Goal: Check status: Check status

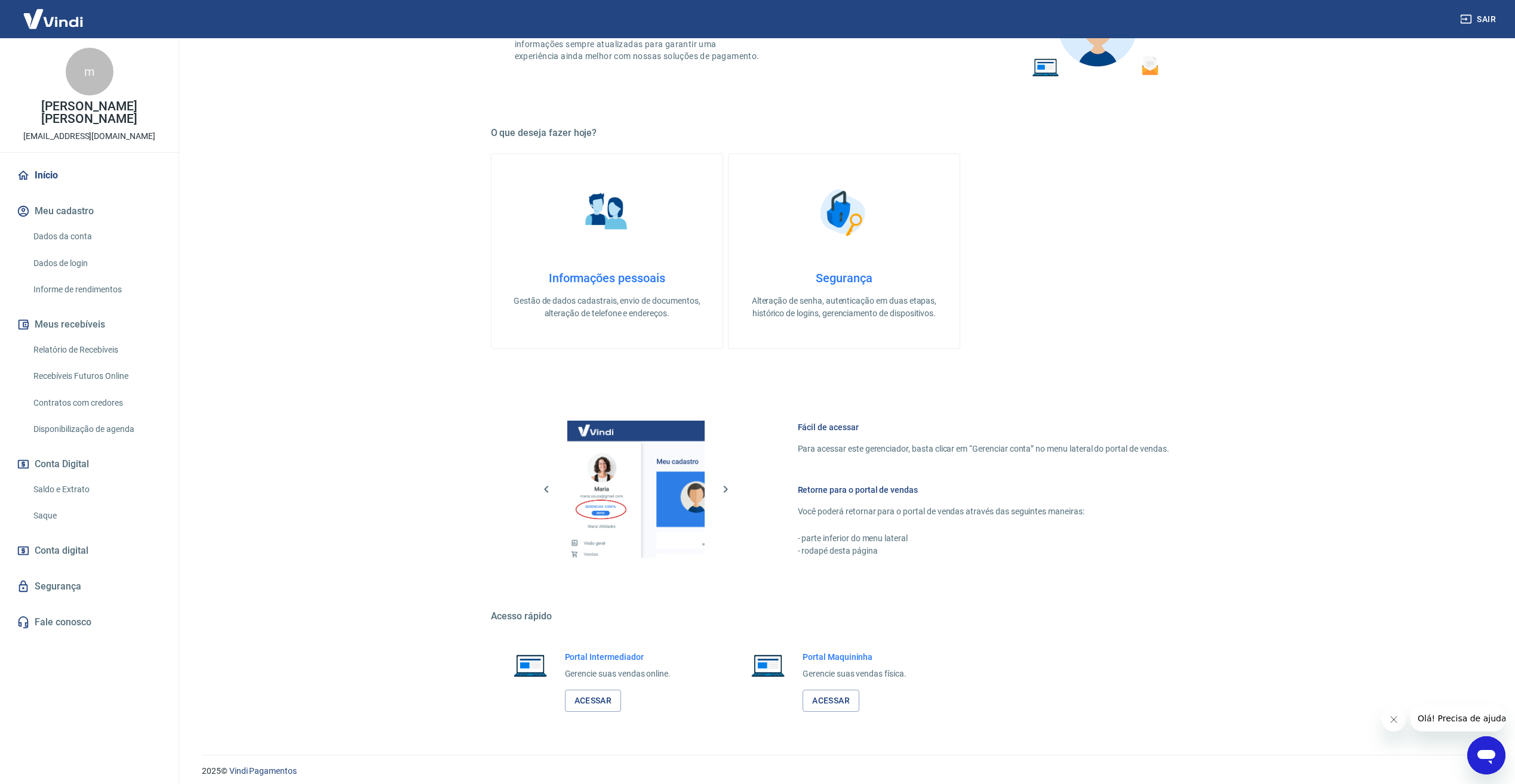
scroll to position [146, 0]
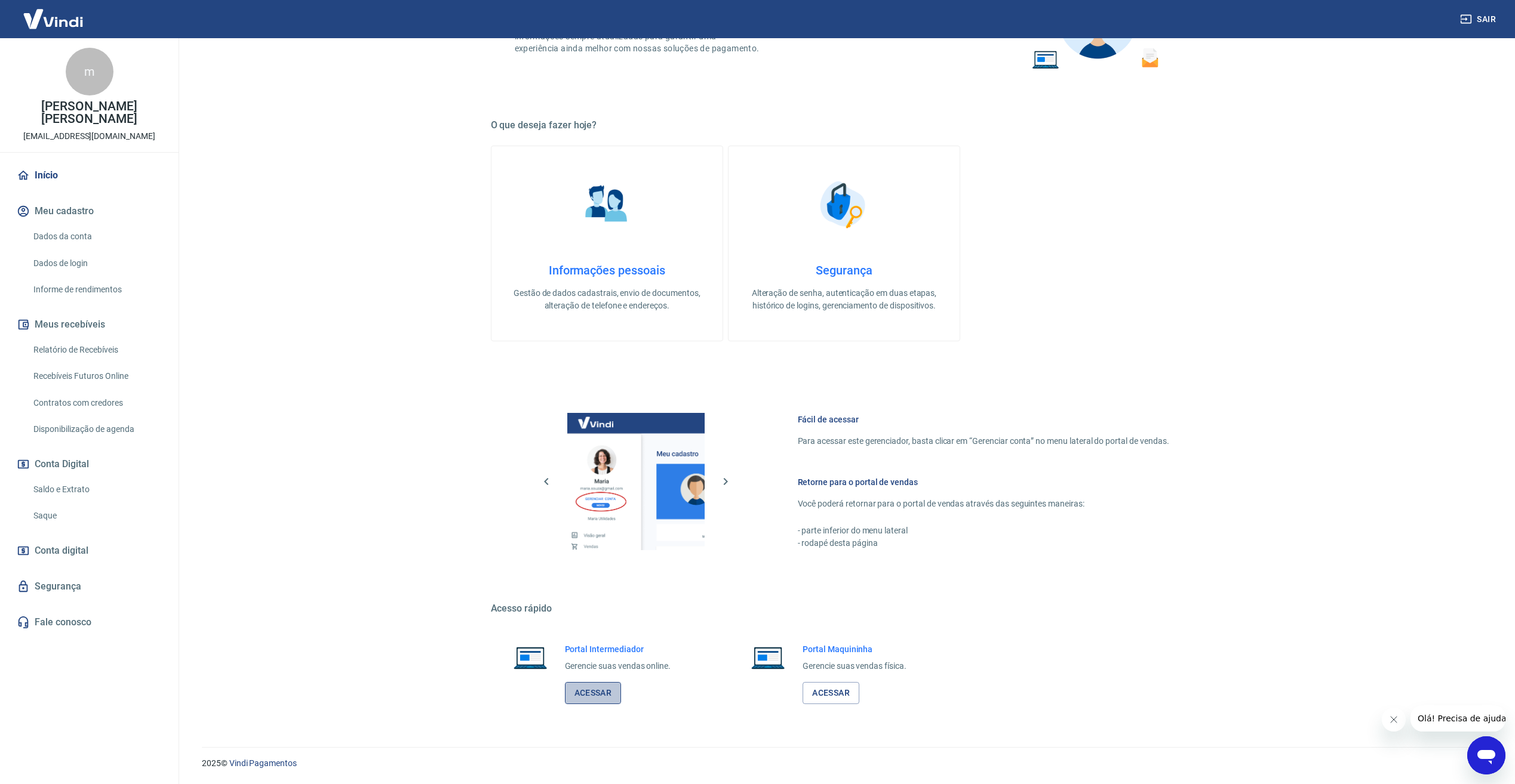
click at [605, 690] on link "Acessar" at bounding box center [592, 693] width 57 height 22
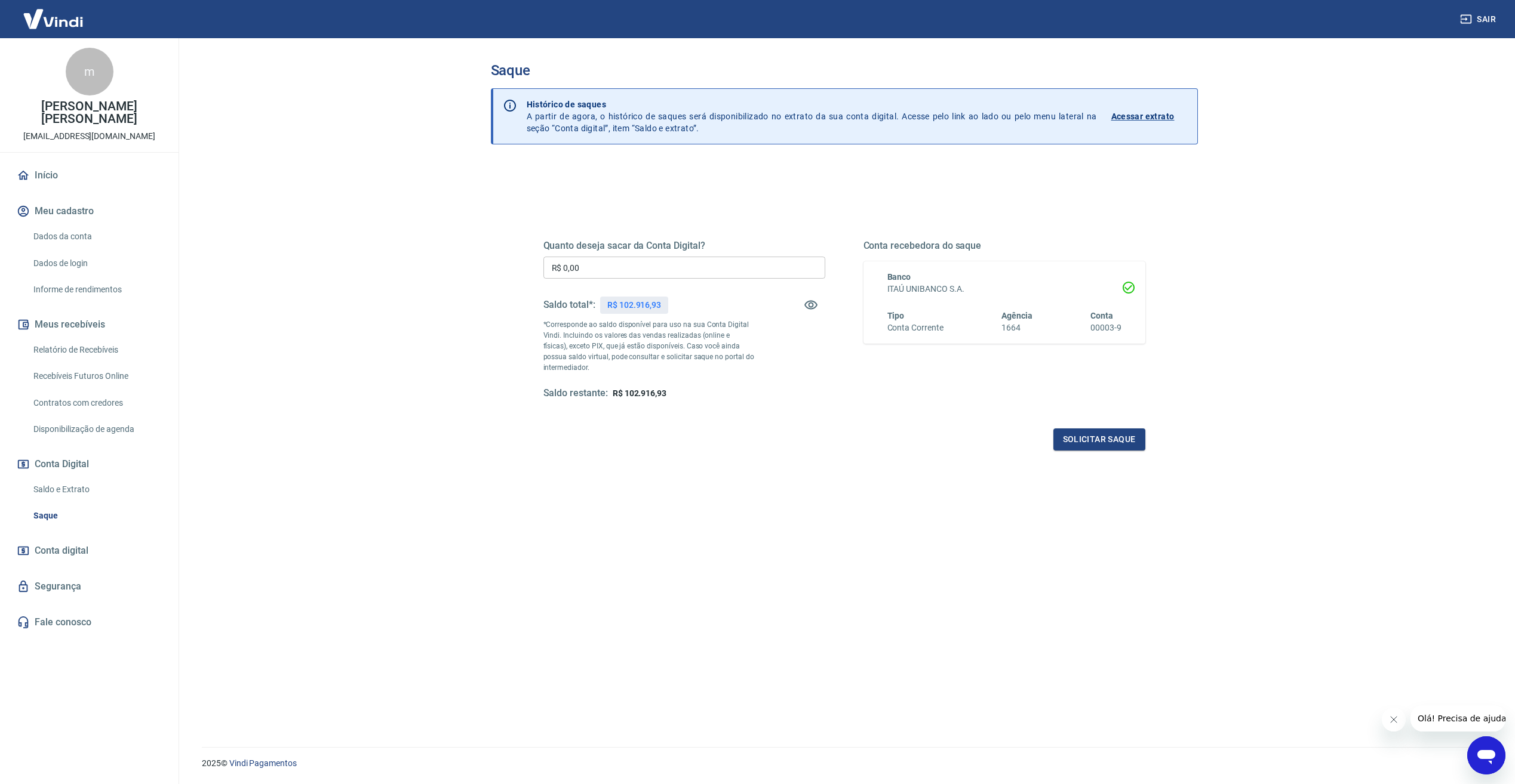
click at [1155, 115] on p "Acessar extrato" at bounding box center [1143, 116] width 63 height 12
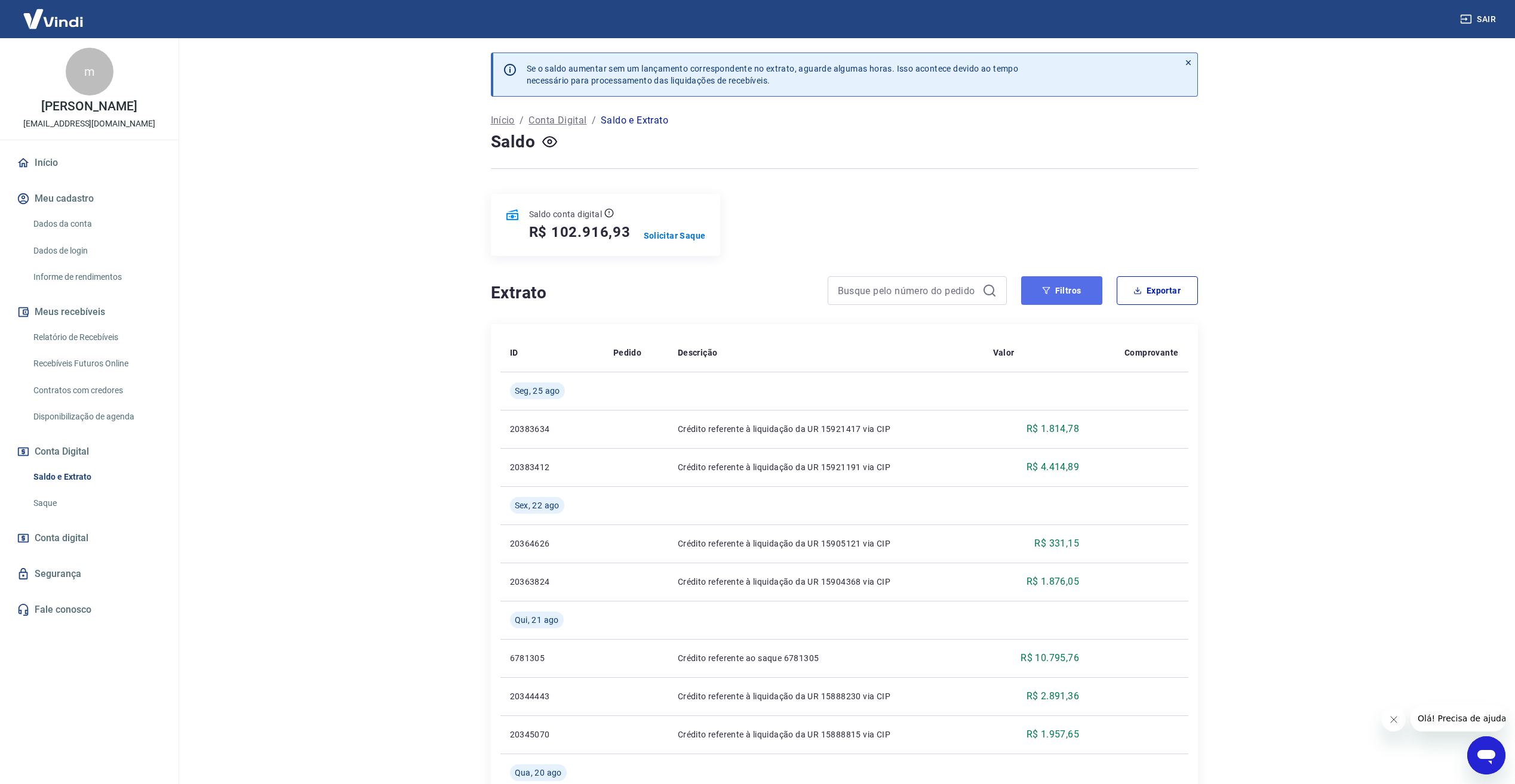
click at [1068, 297] on button "Filtros" at bounding box center [1063, 290] width 82 height 29
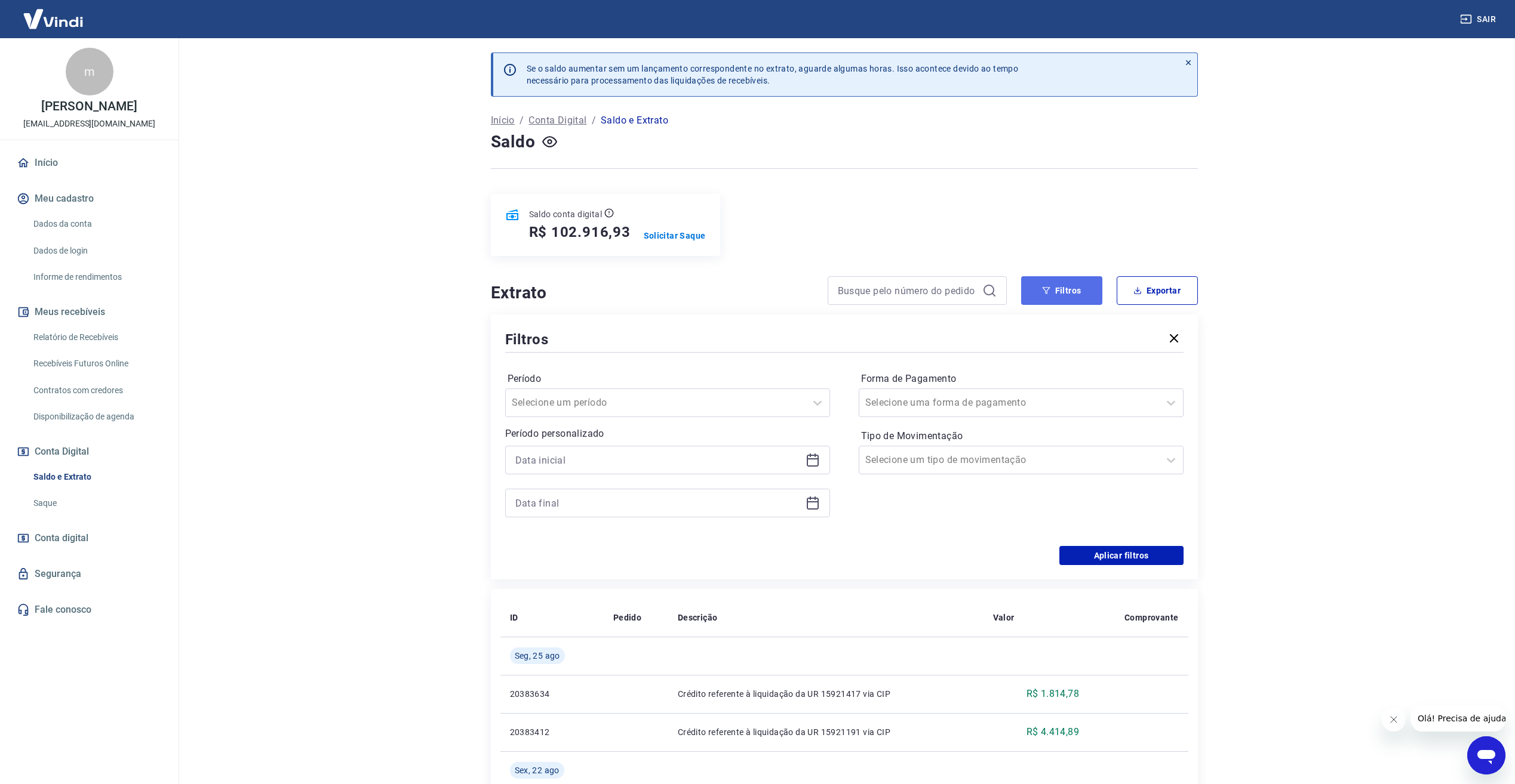
click at [1068, 297] on button "Filtros" at bounding box center [1063, 290] width 82 height 29
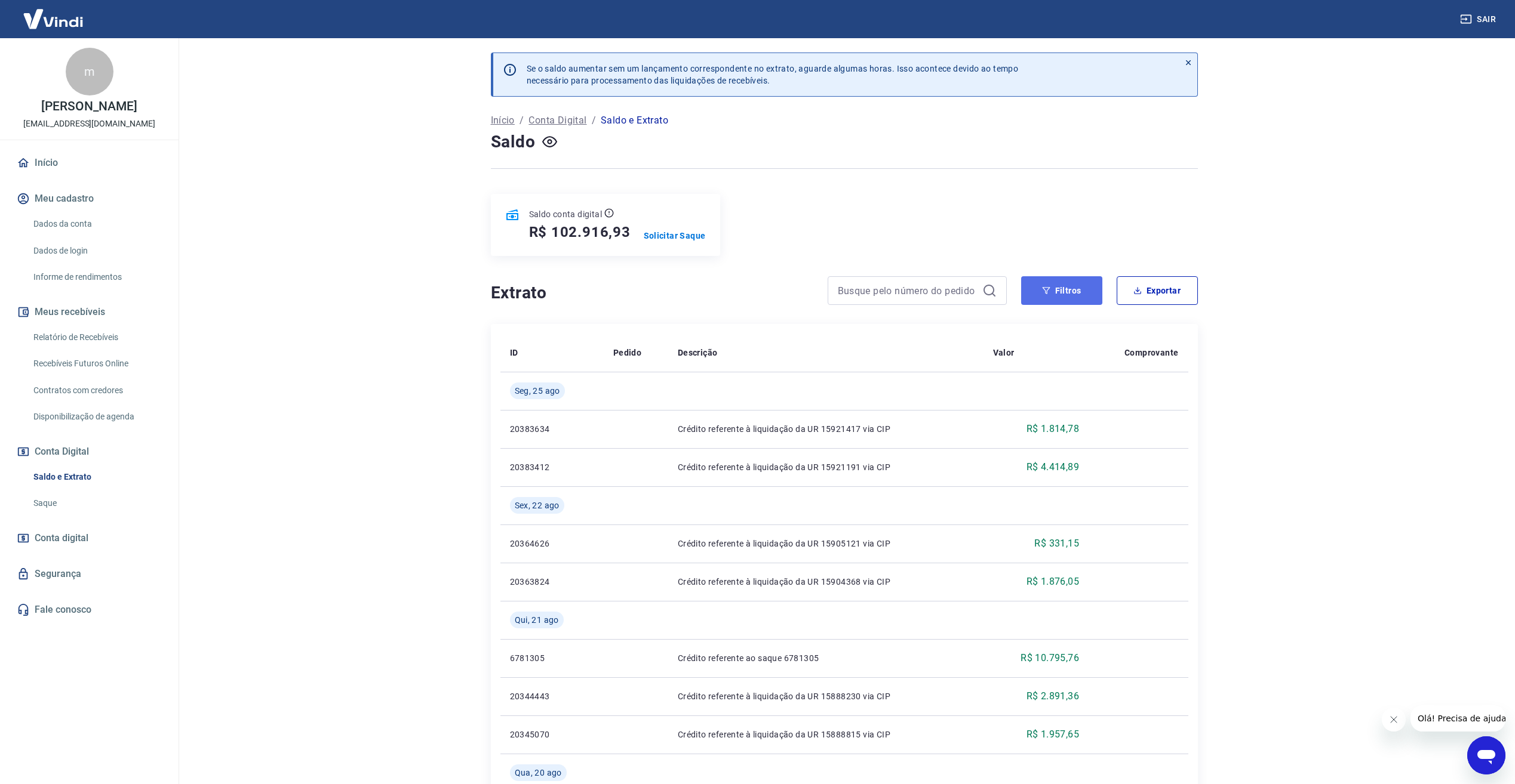
click at [1068, 297] on button "Filtros" at bounding box center [1063, 290] width 82 height 29
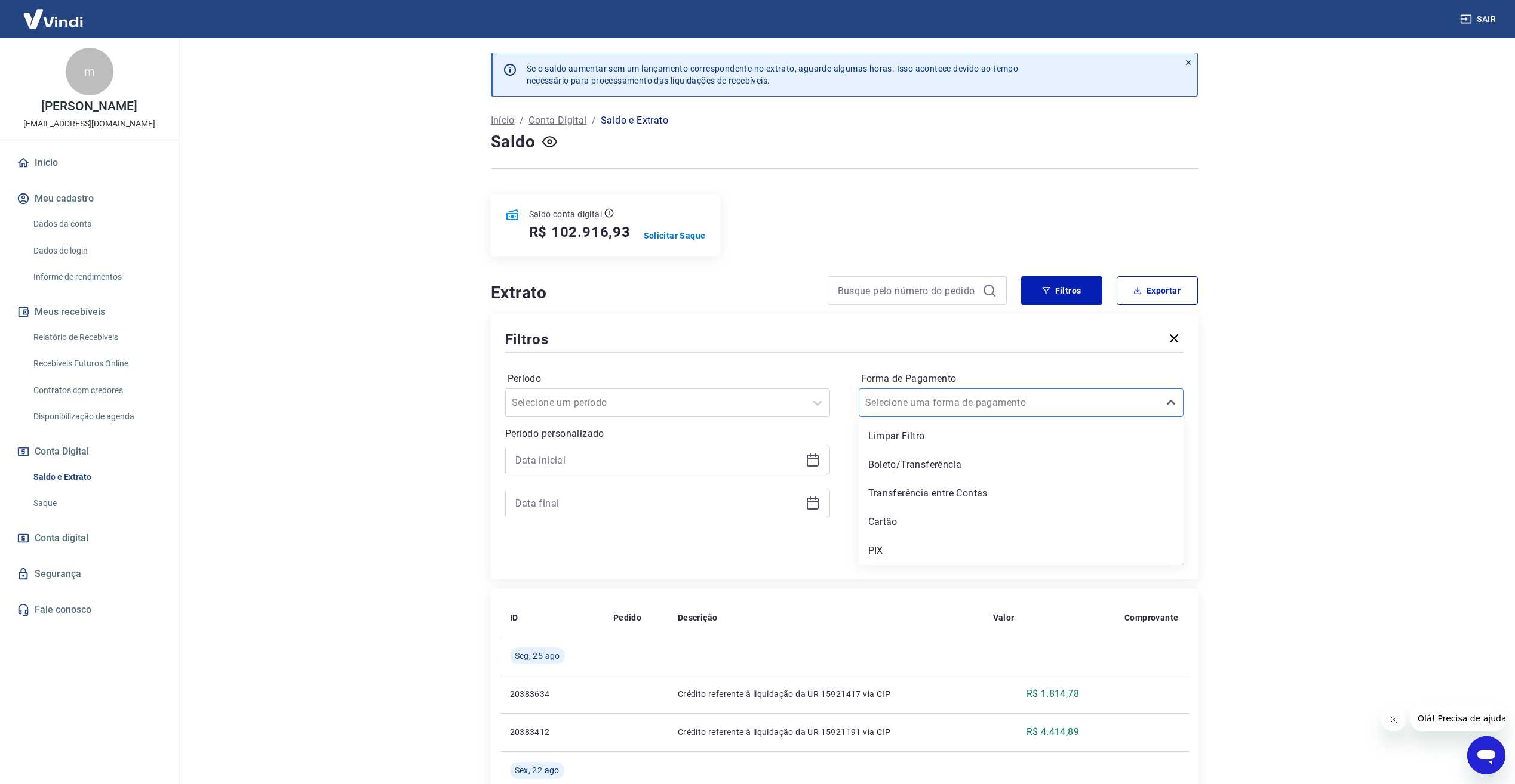
click at [1154, 411] on div "Selecione uma forma de pagamento" at bounding box center [1009, 402] width 299 height 21
click at [1092, 370] on div "Forma de Pagamento option Limpar Filtro focused, 1 of 5. 5 results available. U…" at bounding box center [1021, 394] width 325 height 48
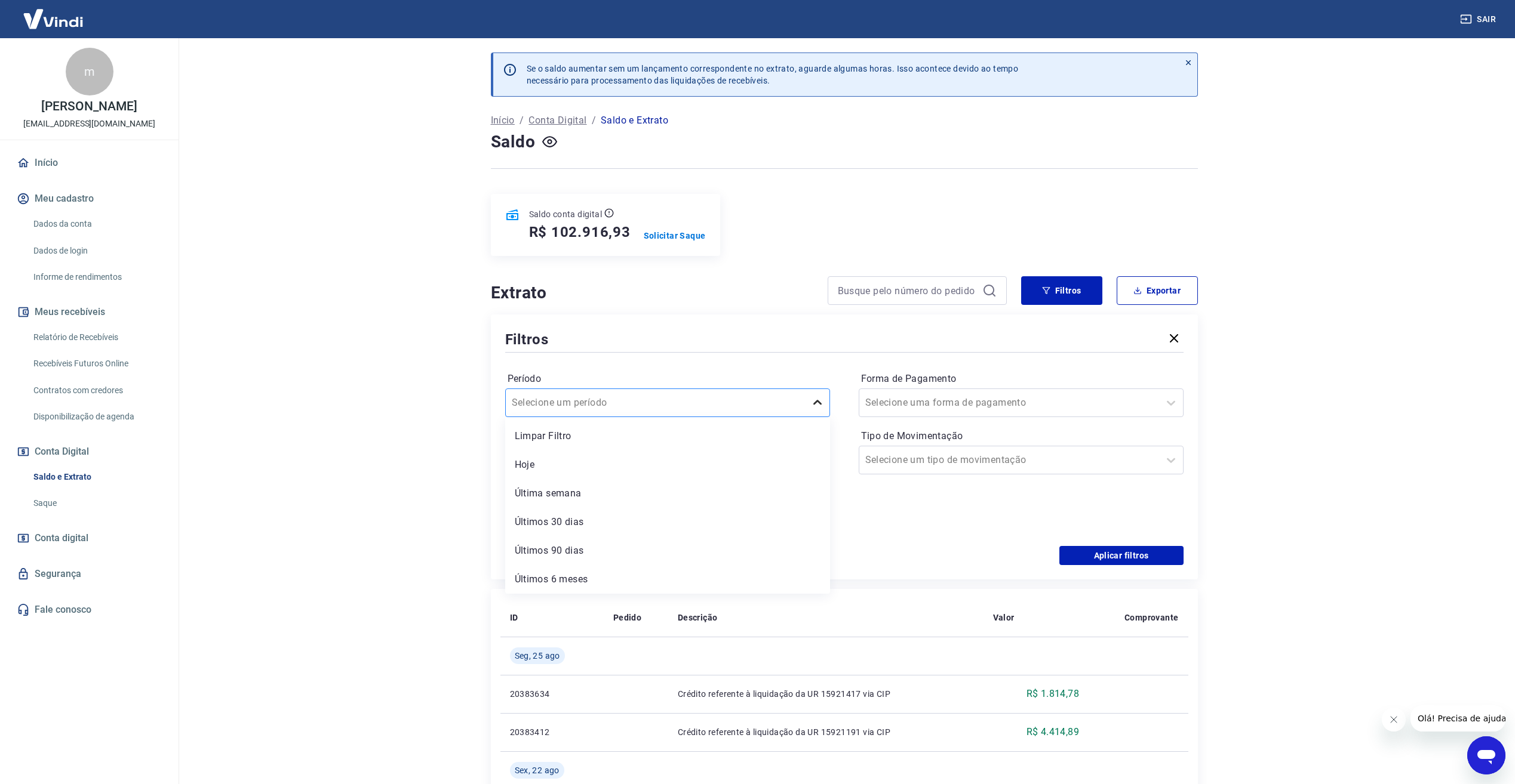
click at [819, 407] on icon at bounding box center [817, 402] width 14 height 14
click at [656, 462] on div "Hoje" at bounding box center [668, 465] width 325 height 24
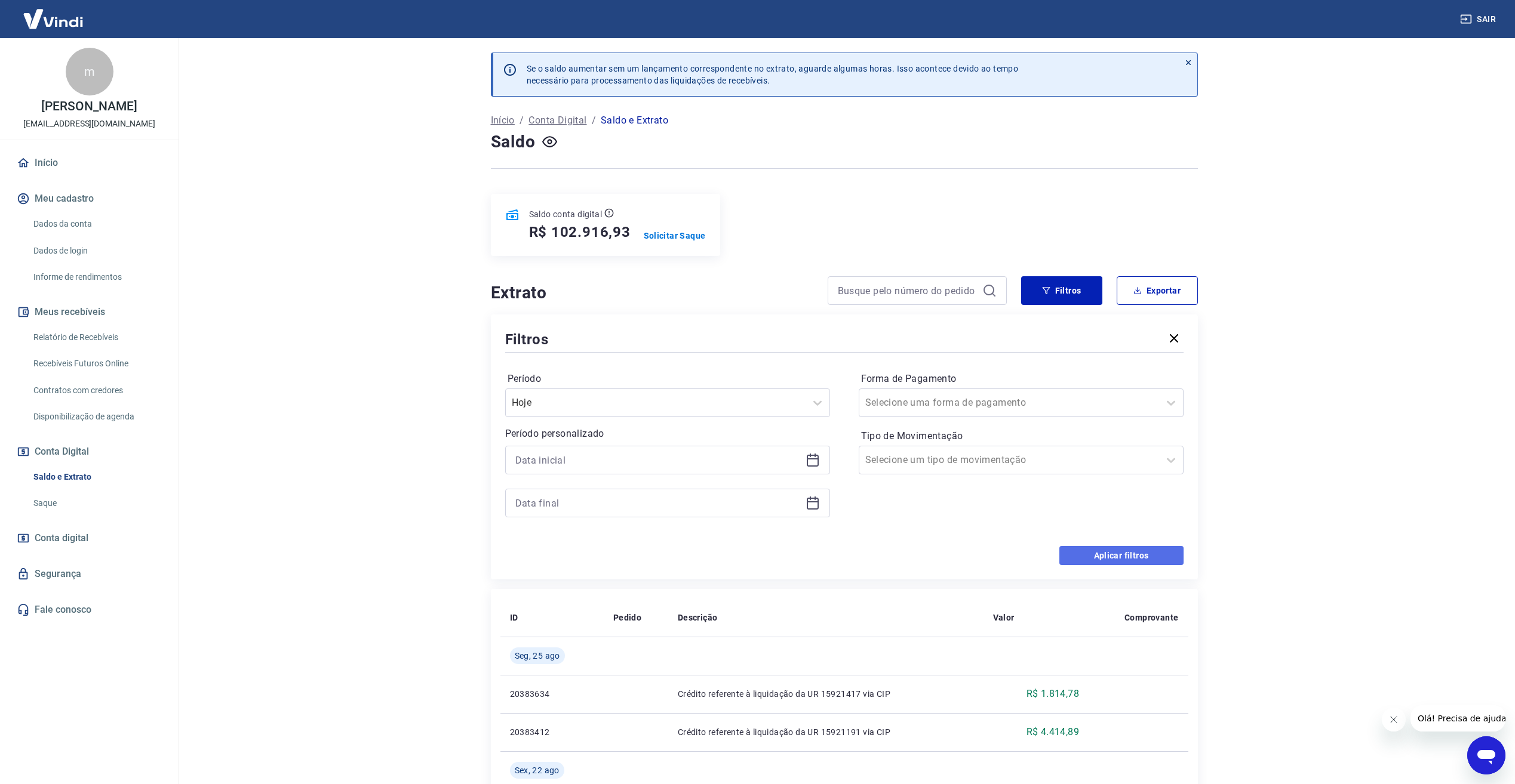
click at [1126, 551] on button "Aplicar filtros" at bounding box center [1122, 555] width 124 height 19
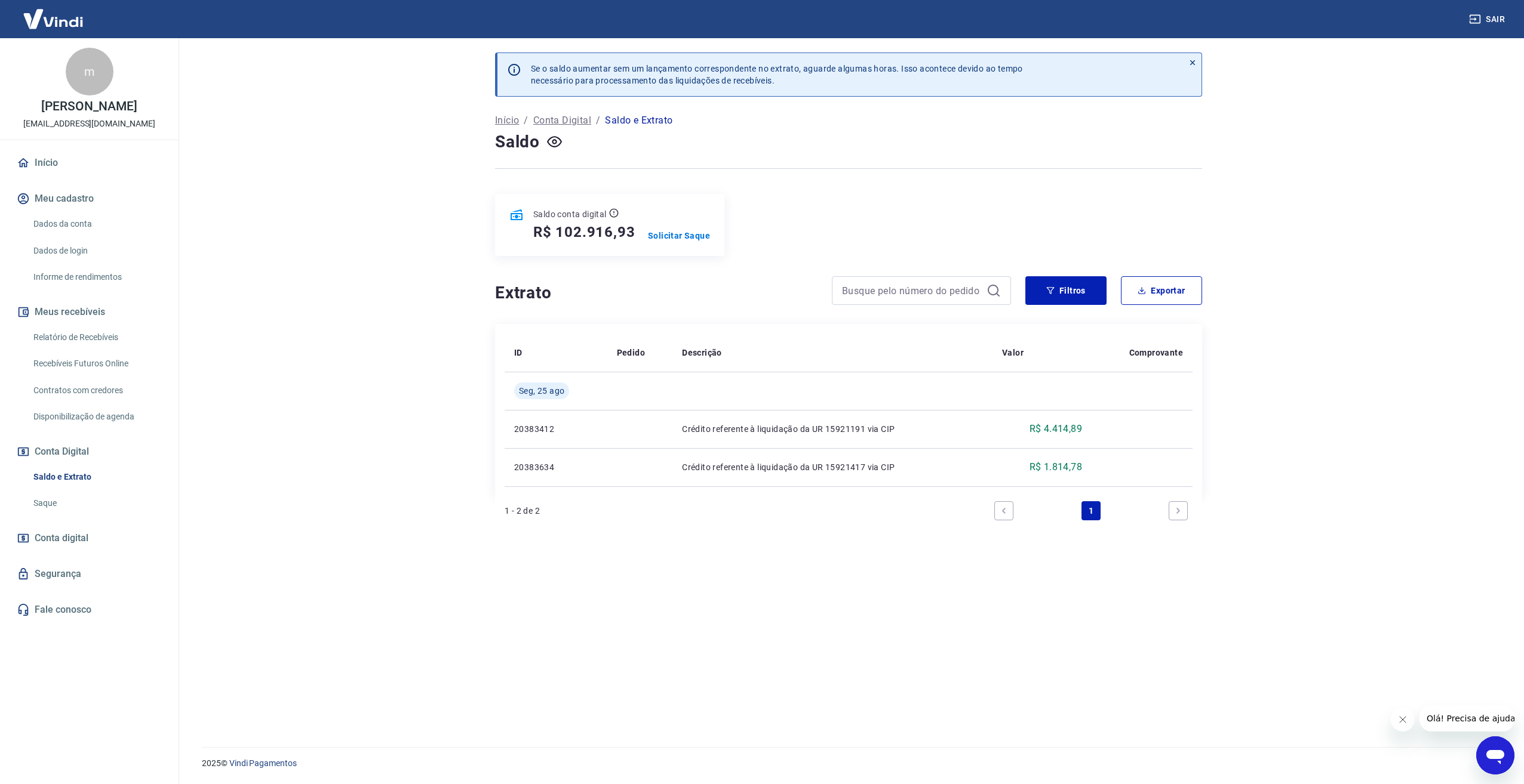
click at [57, 21] on img at bounding box center [53, 19] width 78 height 36
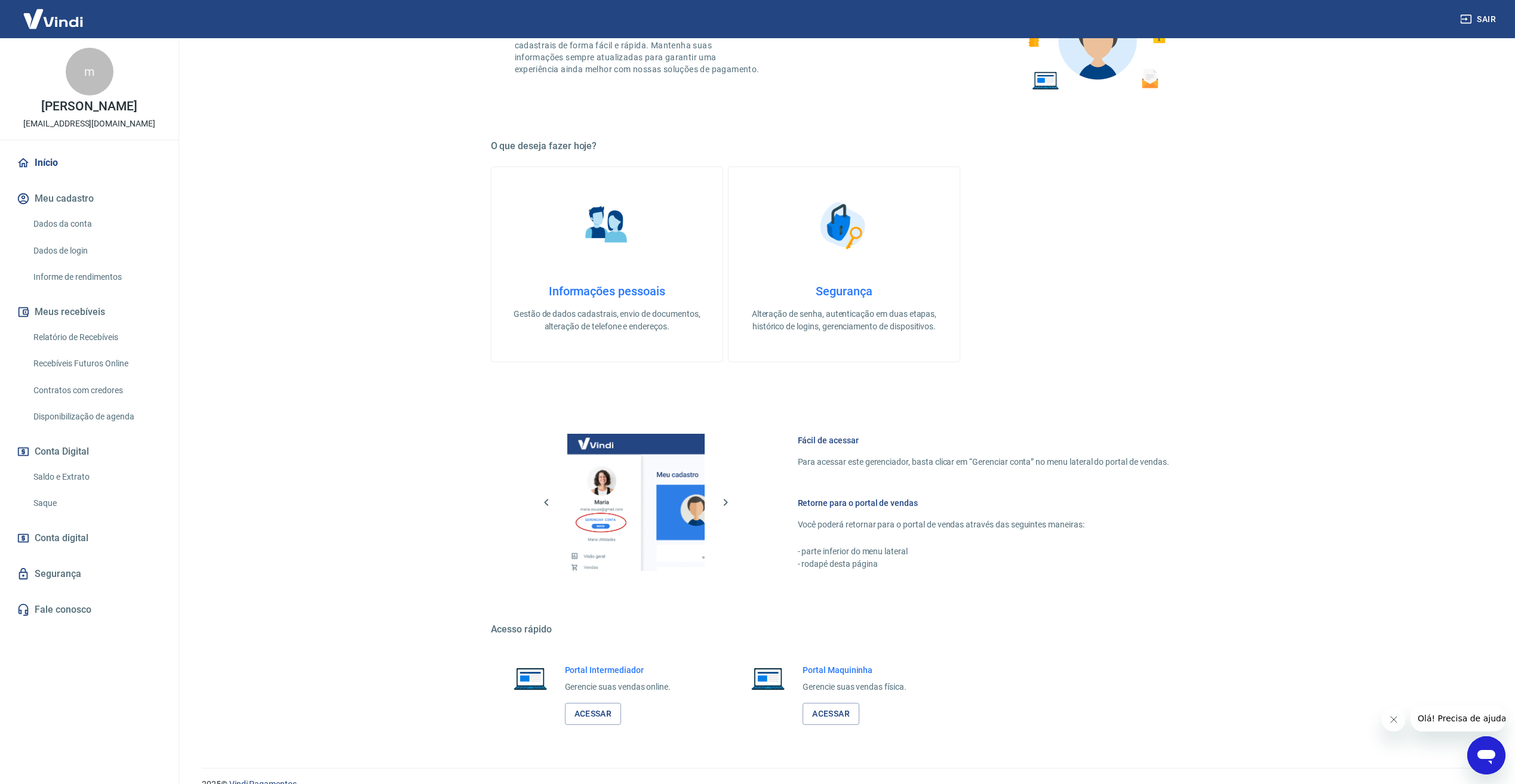
scroll to position [146, 0]
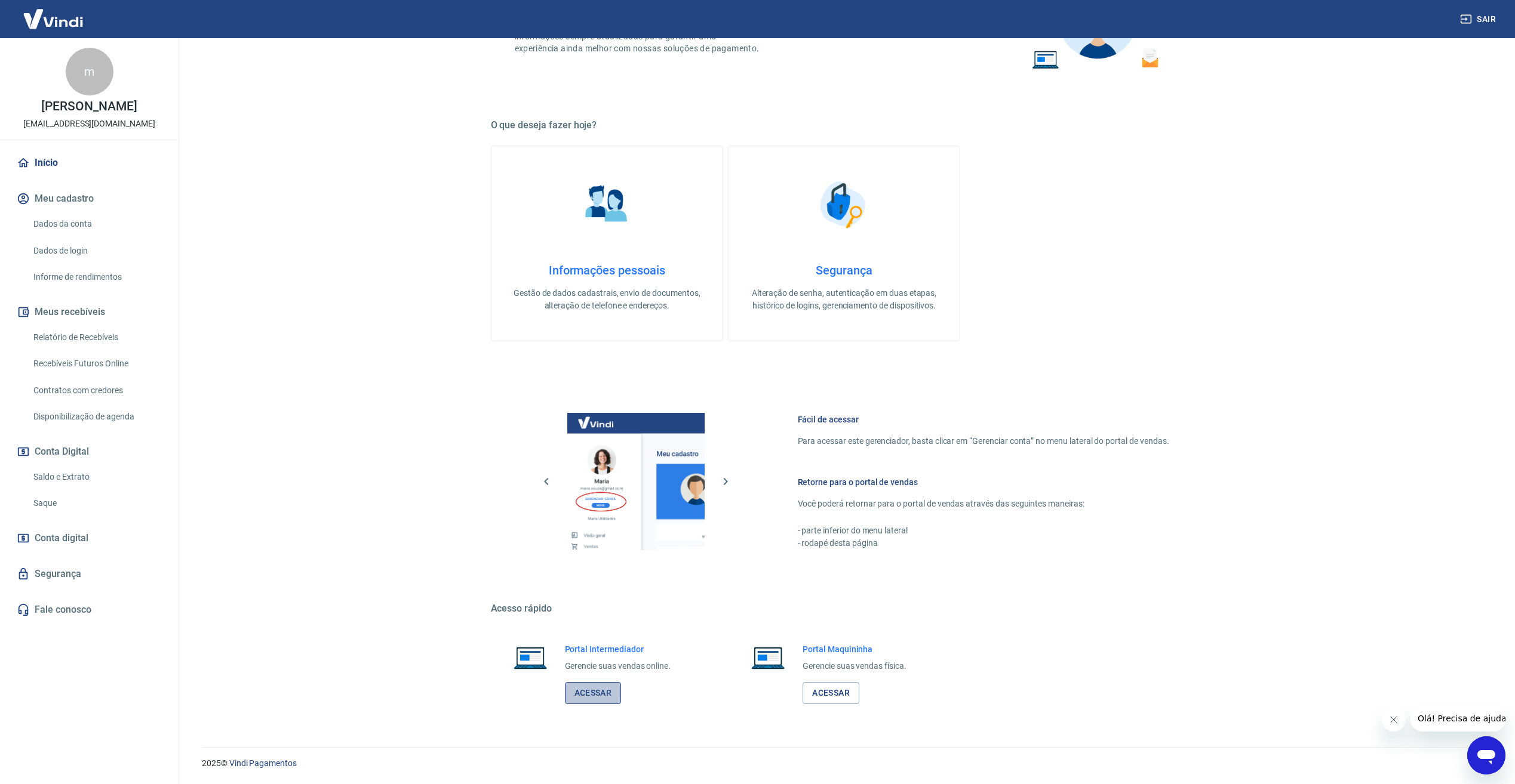
click at [603, 694] on link "Acessar" at bounding box center [592, 693] width 57 height 22
